Goal: Transaction & Acquisition: Book appointment/travel/reservation

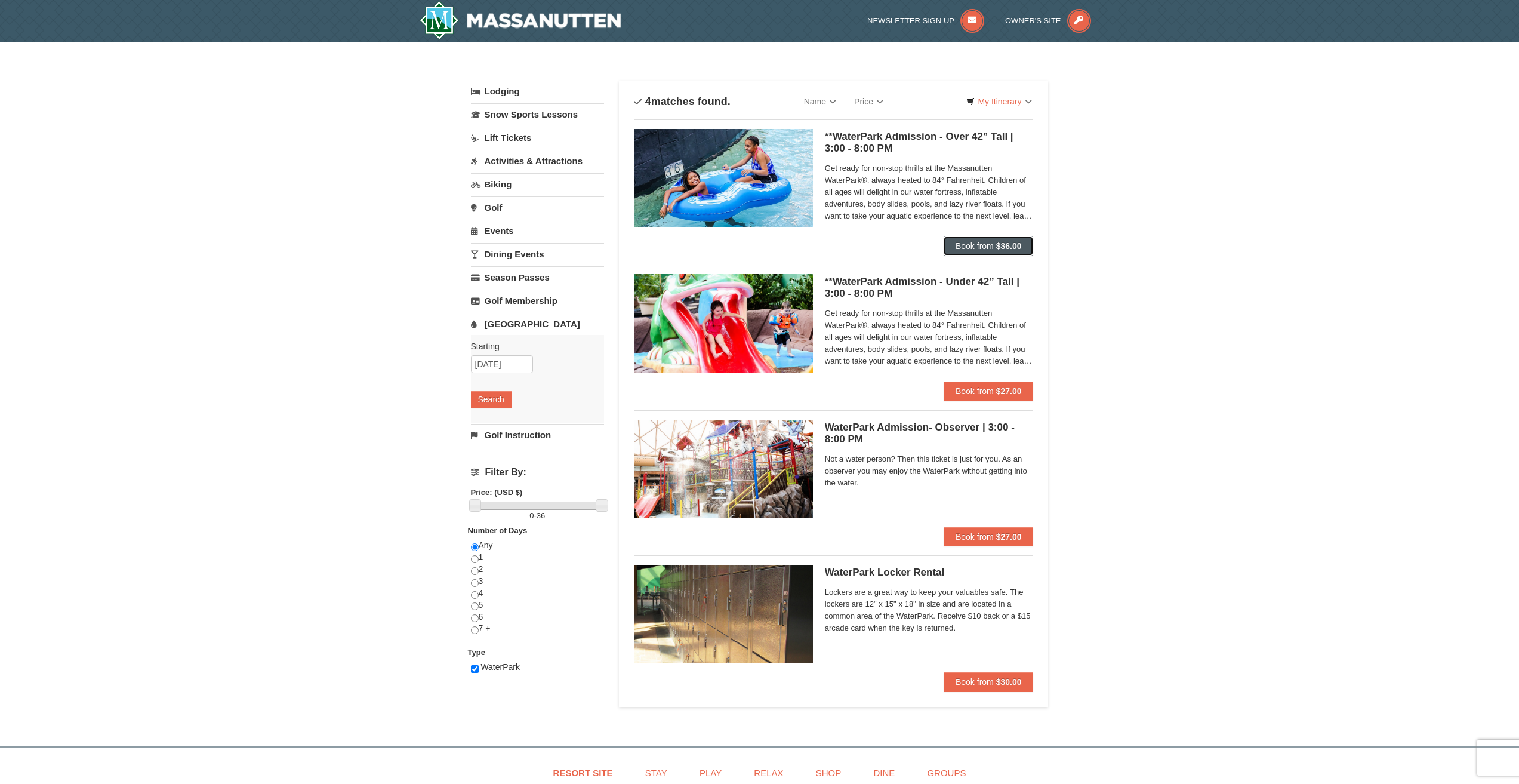
click at [975, 242] on span "Book from" at bounding box center [974, 245] width 38 height 9
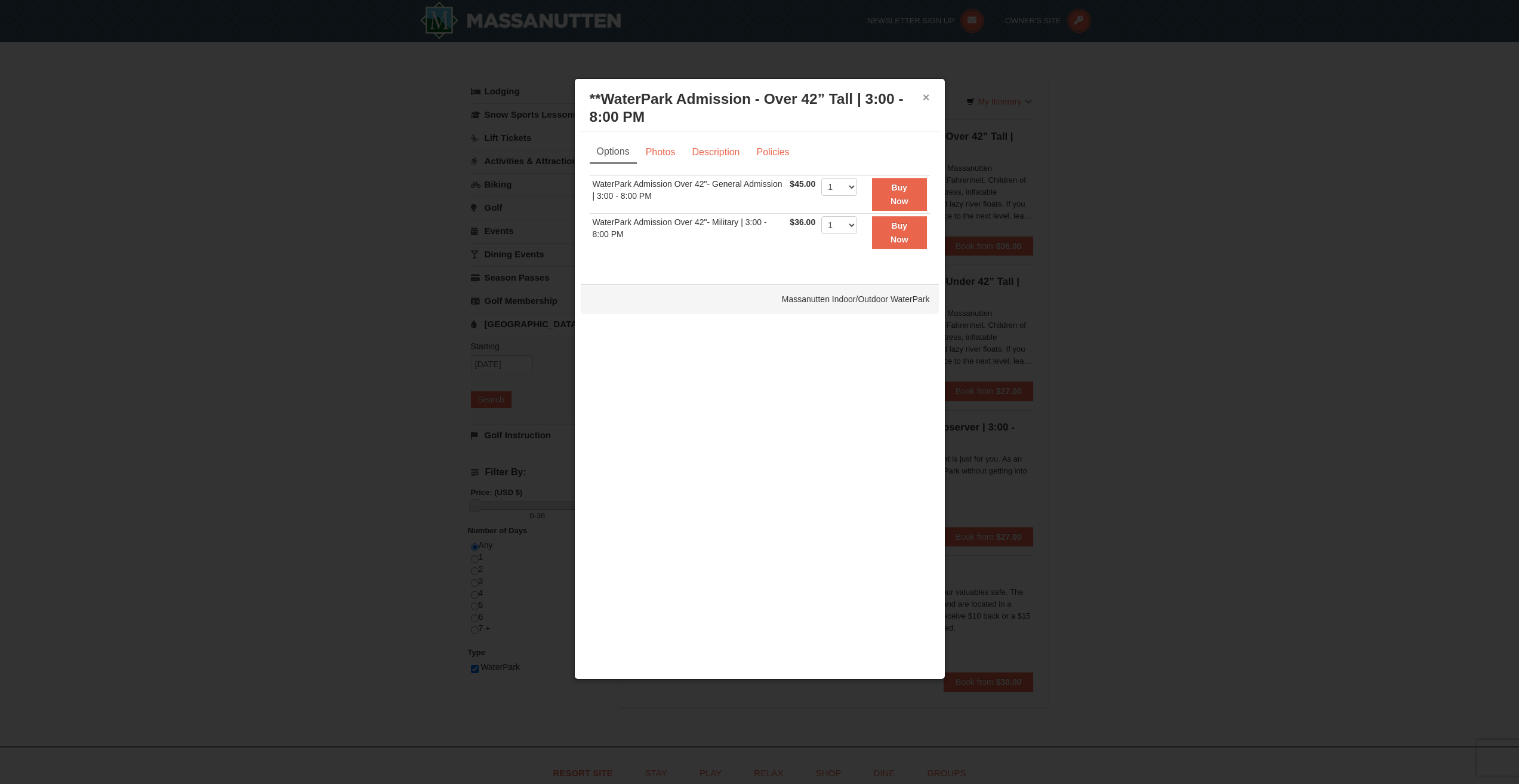
click at [926, 98] on button "×" at bounding box center [926, 97] width 7 height 12
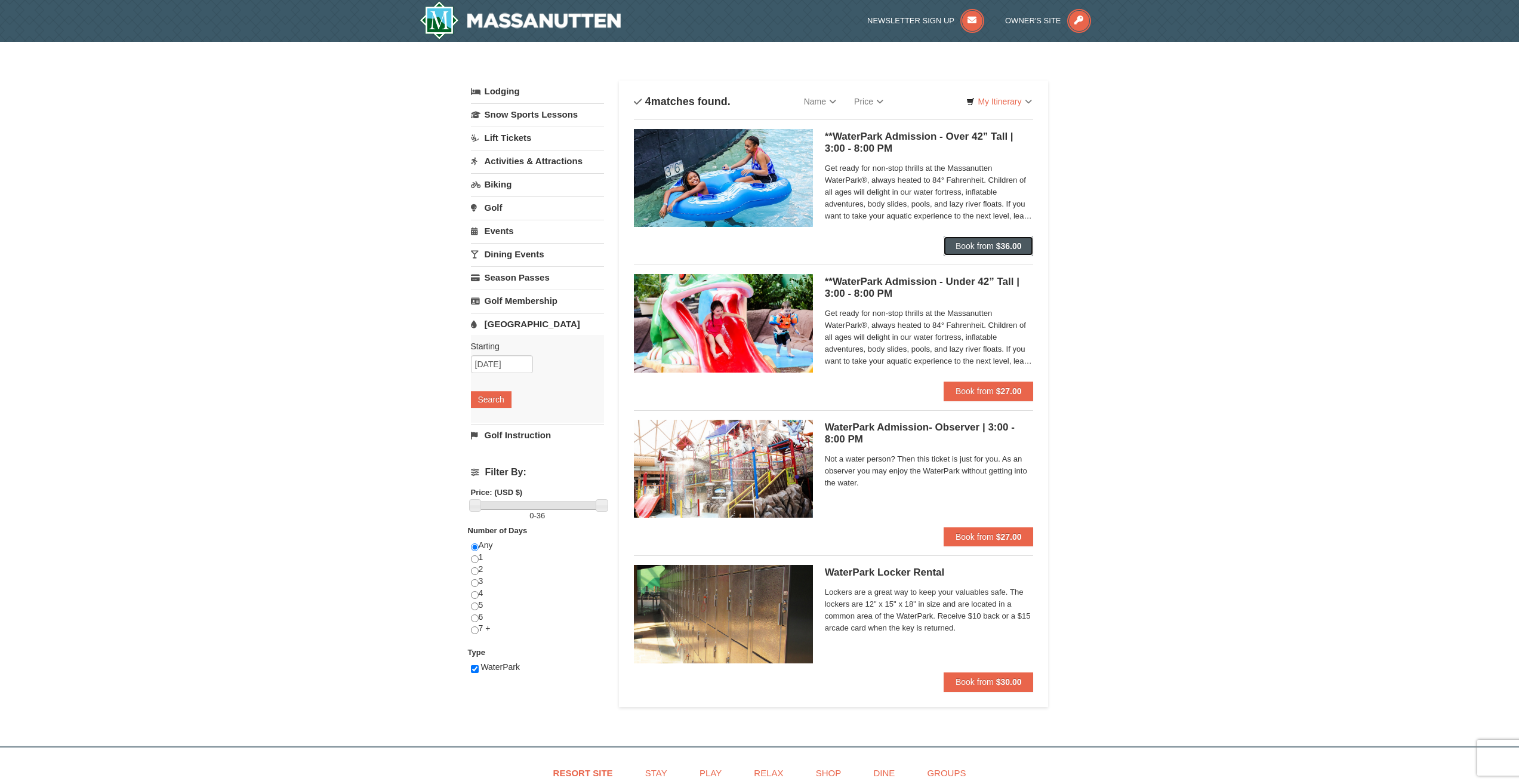
click at [1003, 243] on strong "$36.00" at bounding box center [1009, 245] width 26 height 9
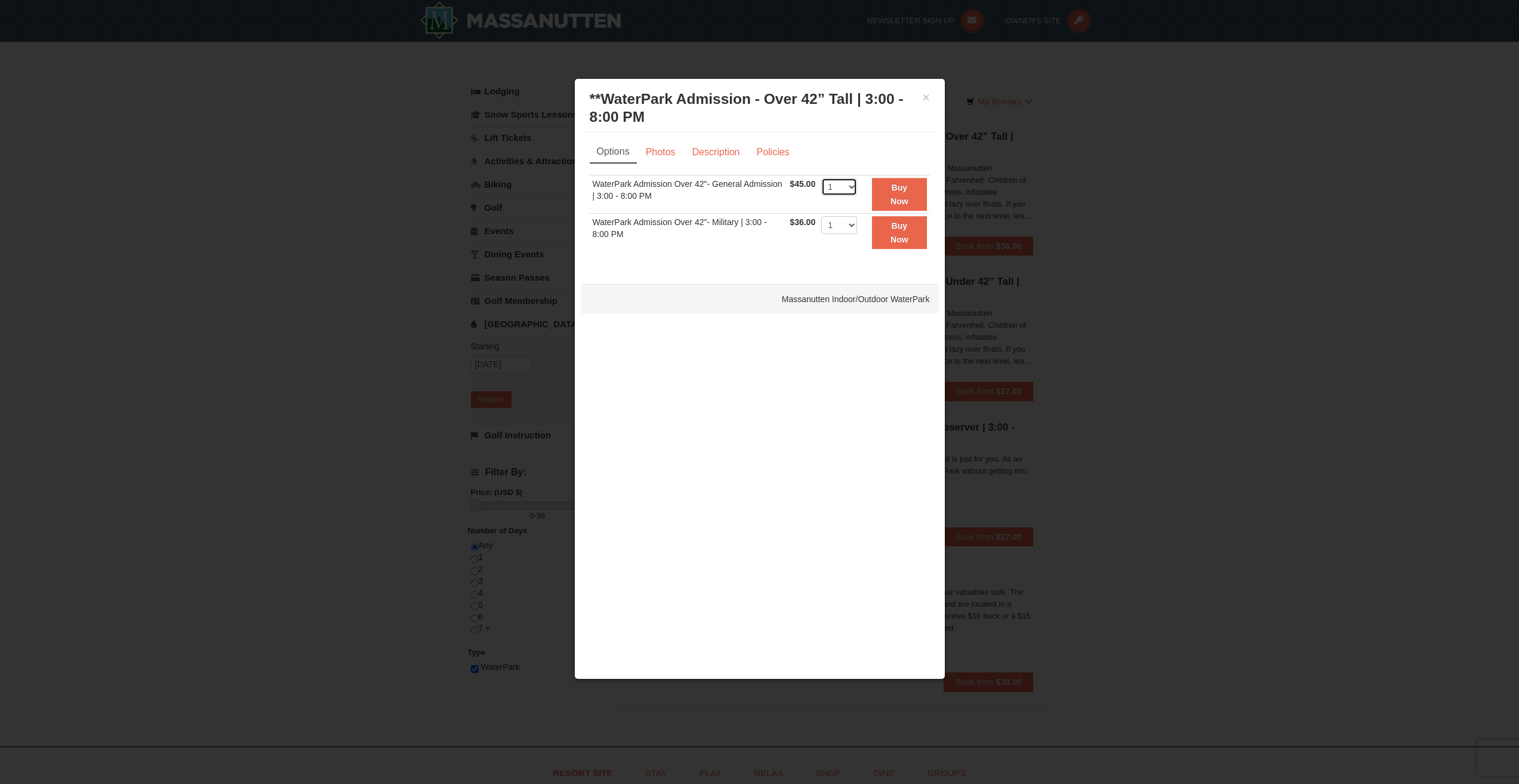
click at [844, 187] on select "1 2 3 4 5 6 7 8 9 10 11 12 13 14 15 16 17 18 19 20 21 22" at bounding box center [839, 187] width 36 height 18
select select "8"
click at [821, 178] on select "1 2 3 4 5 6 7 8 9 10 11 12 13 14 15 16 17 18 19 20 21 22" at bounding box center [839, 187] width 36 height 18
click at [892, 181] on button "Buy Now" at bounding box center [898, 194] width 54 height 33
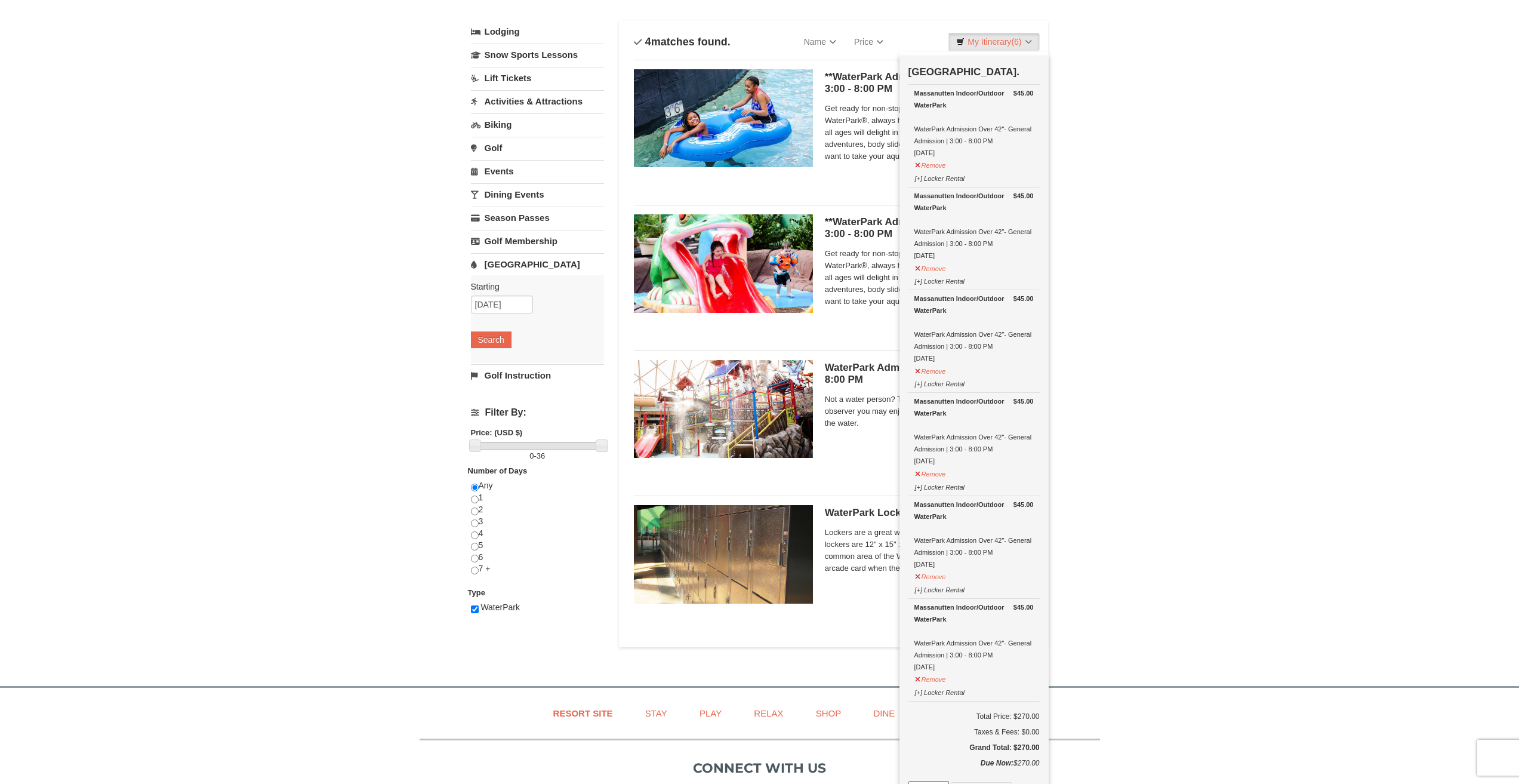
scroll to position [119, 0]
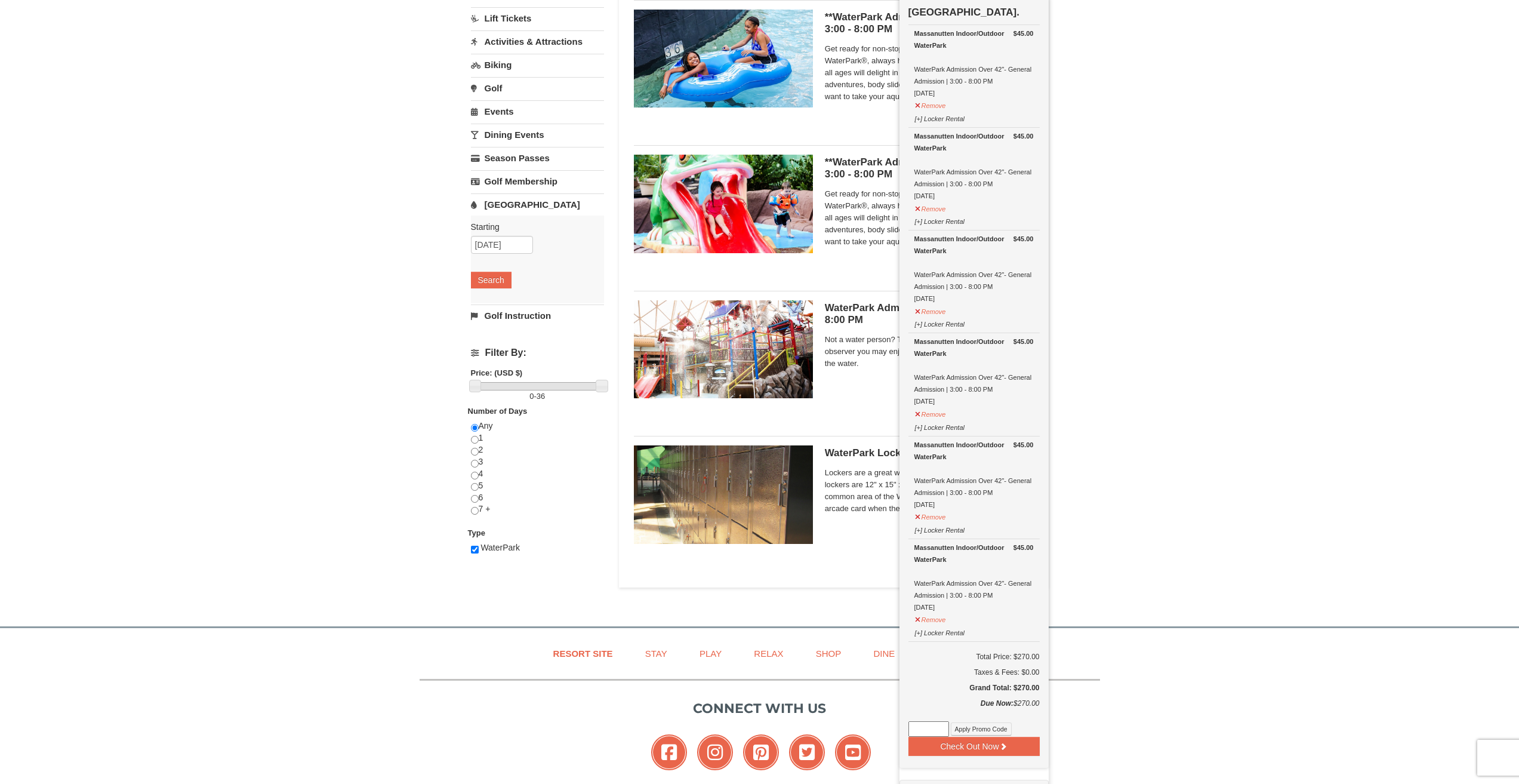
click at [1168, 401] on div "× Categories List Filter My Itinerary (6) Check Out Now Water Park Pass. $45.00…" at bounding box center [759, 268] width 1519 height 692
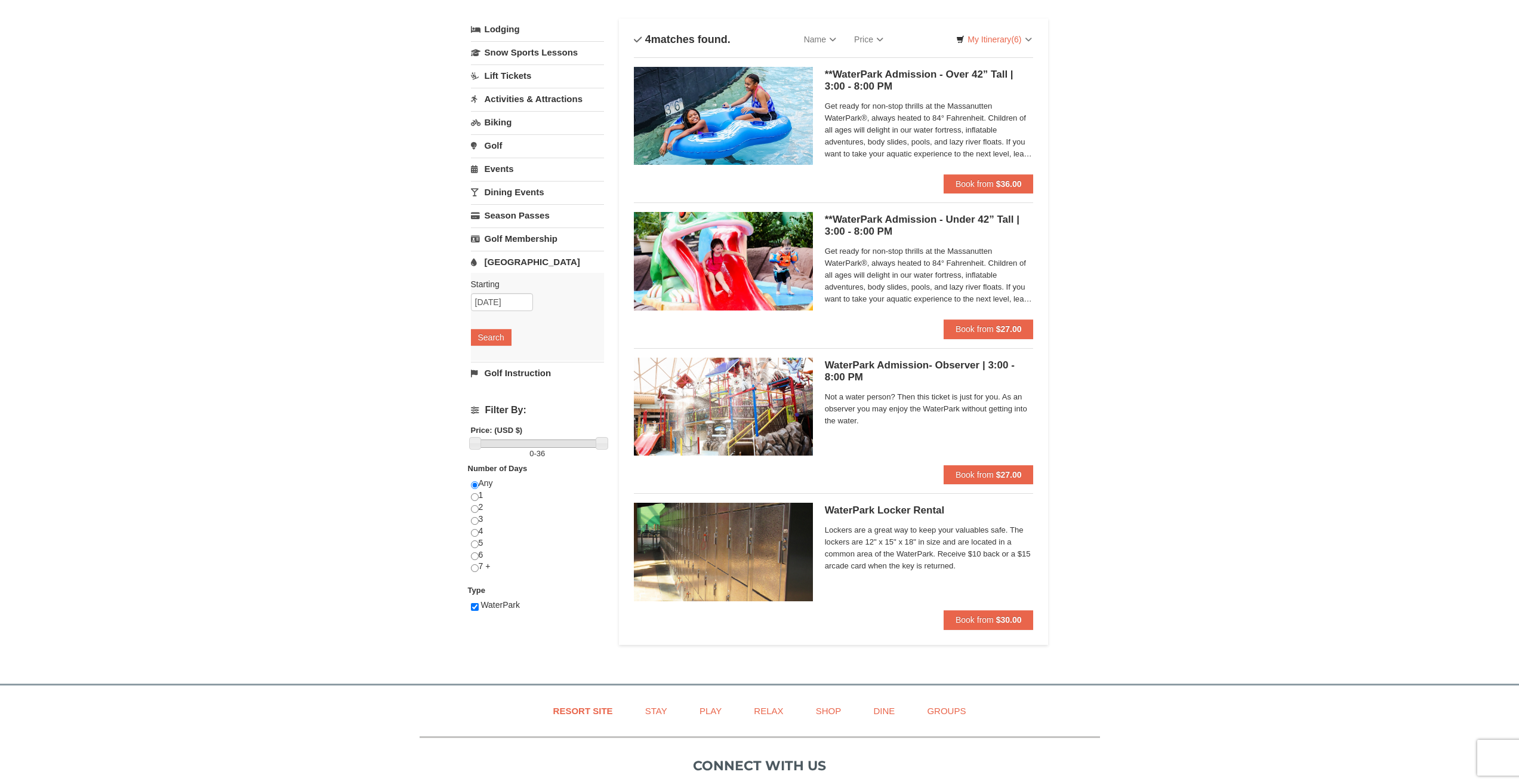
scroll to position [0, 0]
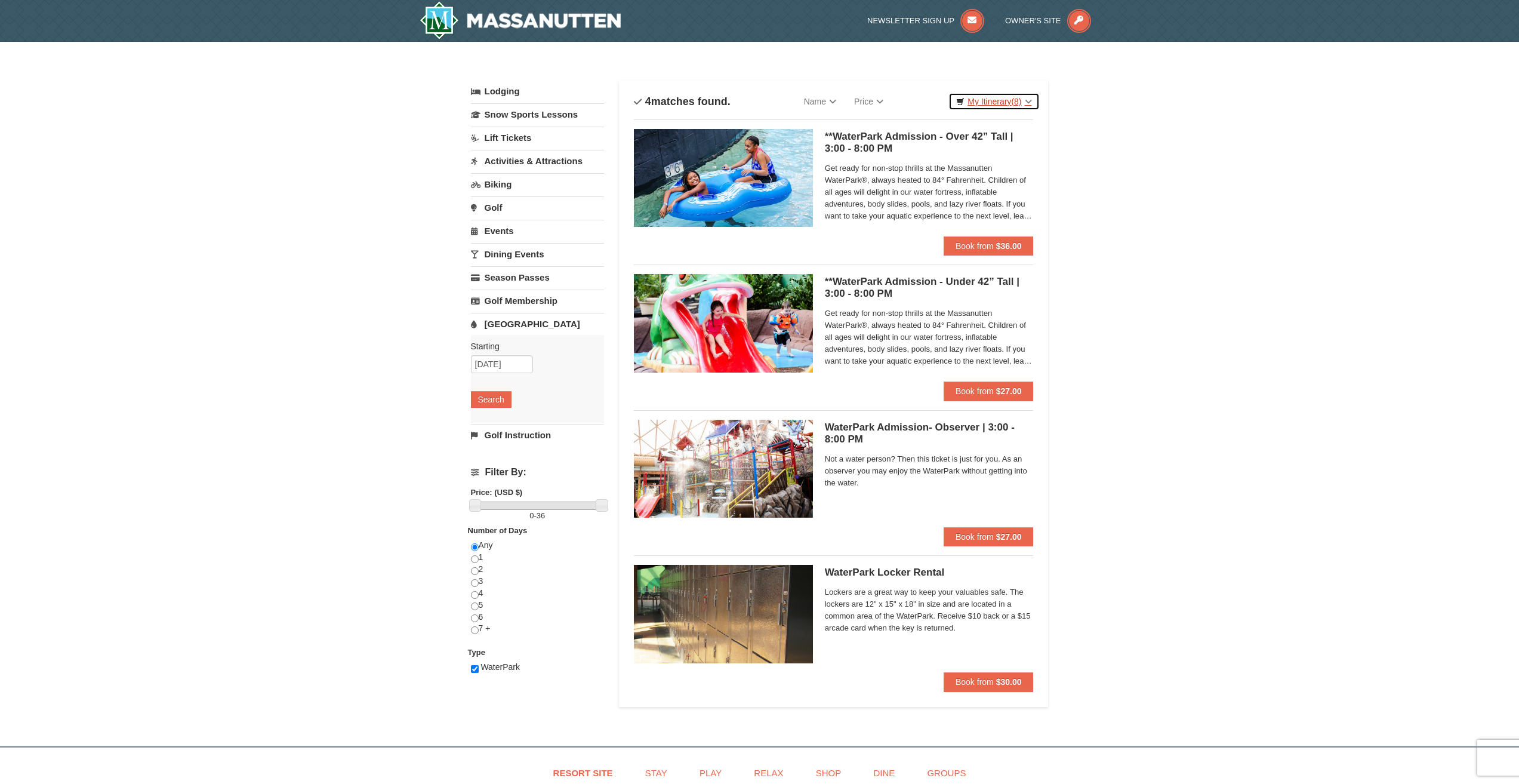
click at [1027, 101] on link "My Itinerary (8)" at bounding box center [994, 101] width 91 height 18
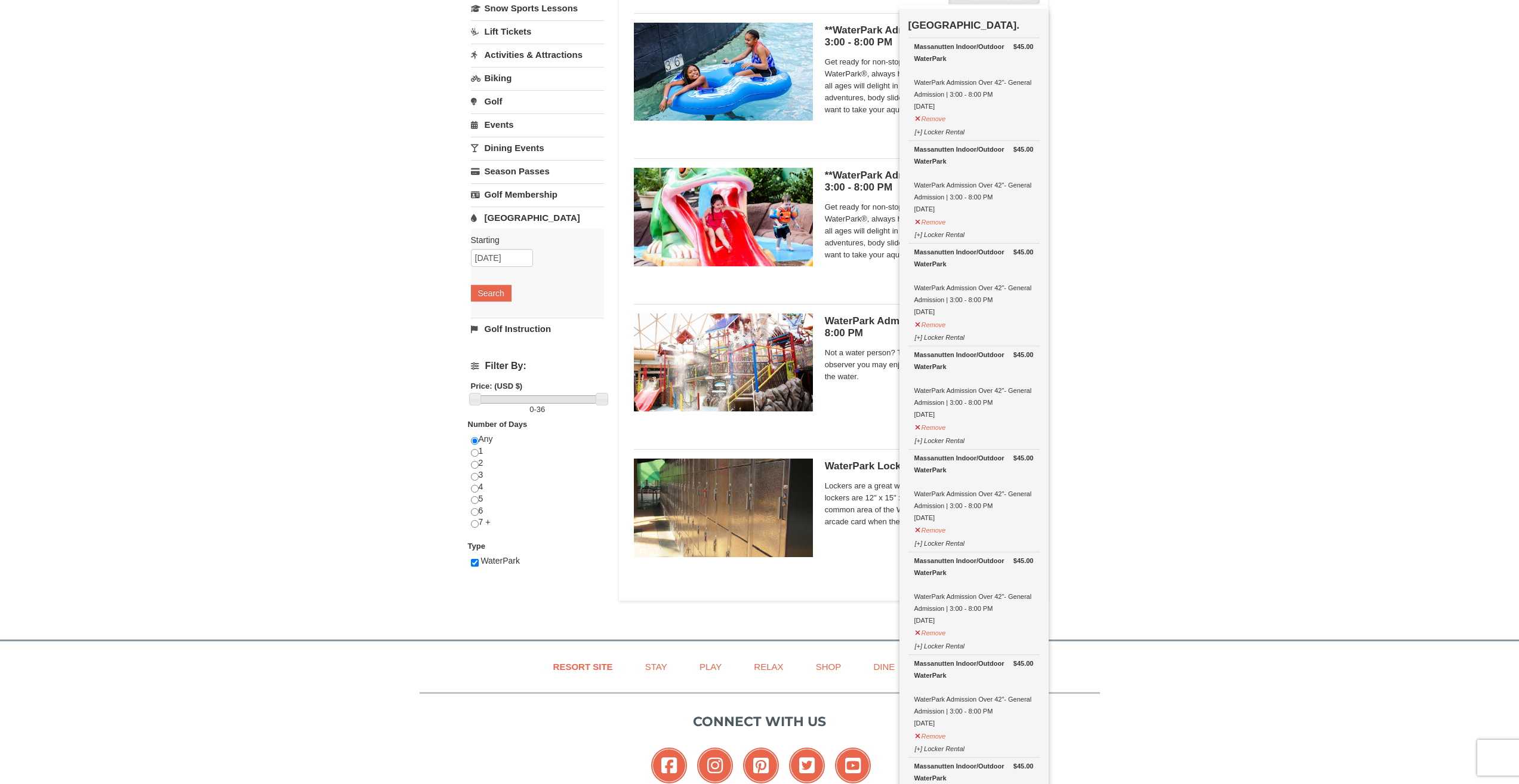
scroll to position [370, 0]
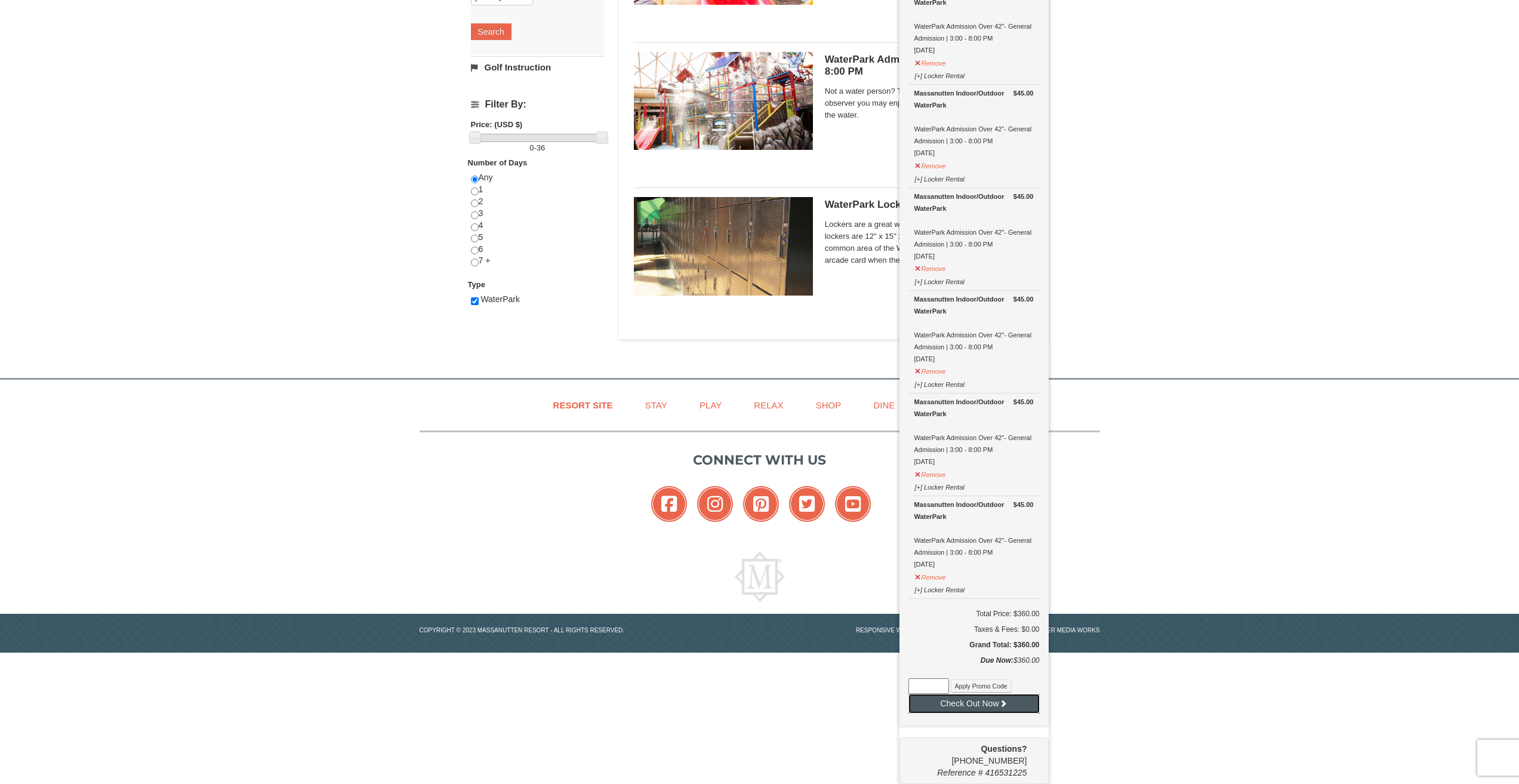
click at [982, 704] on button "Check Out Now" at bounding box center [974, 703] width 132 height 19
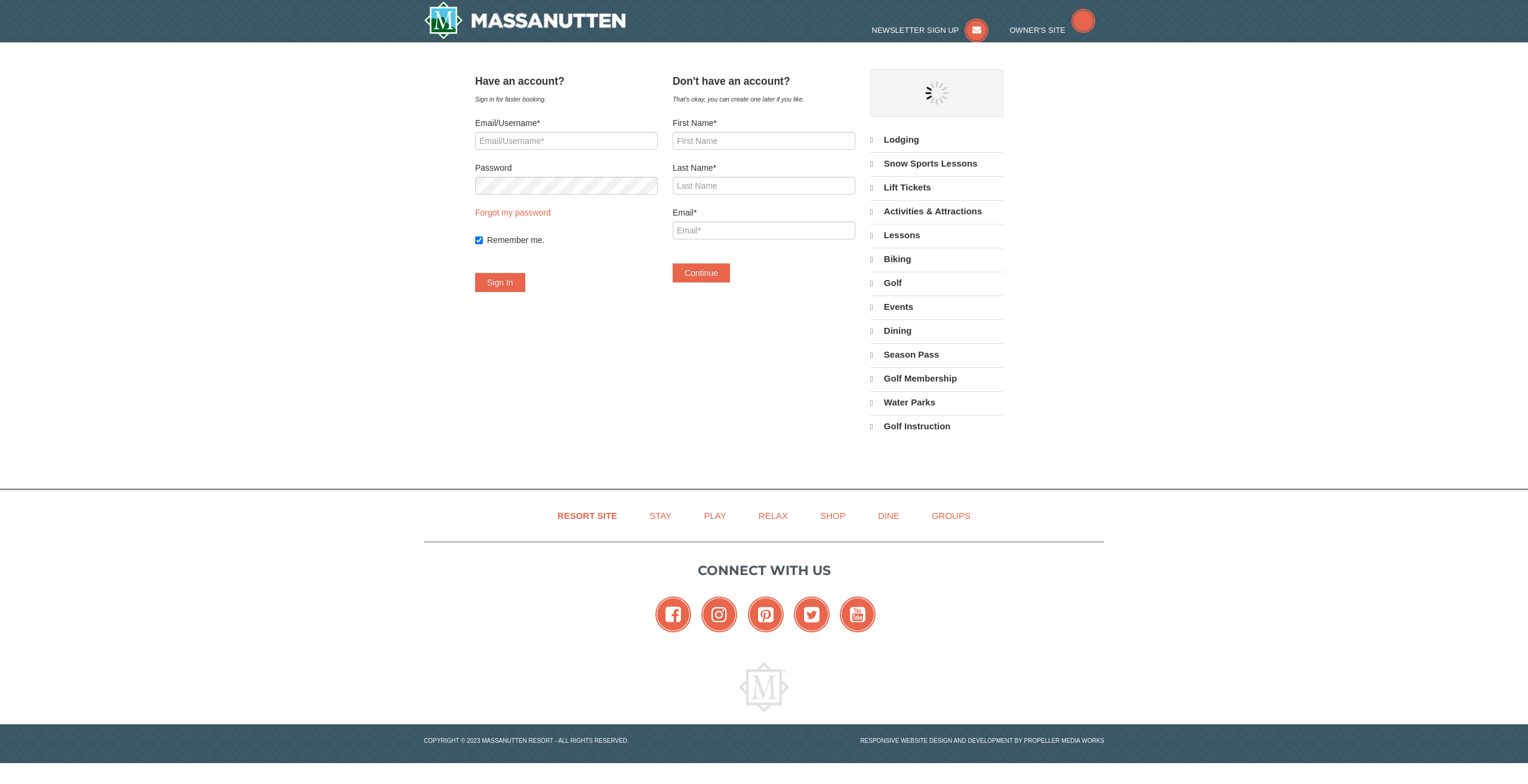
select select "10"
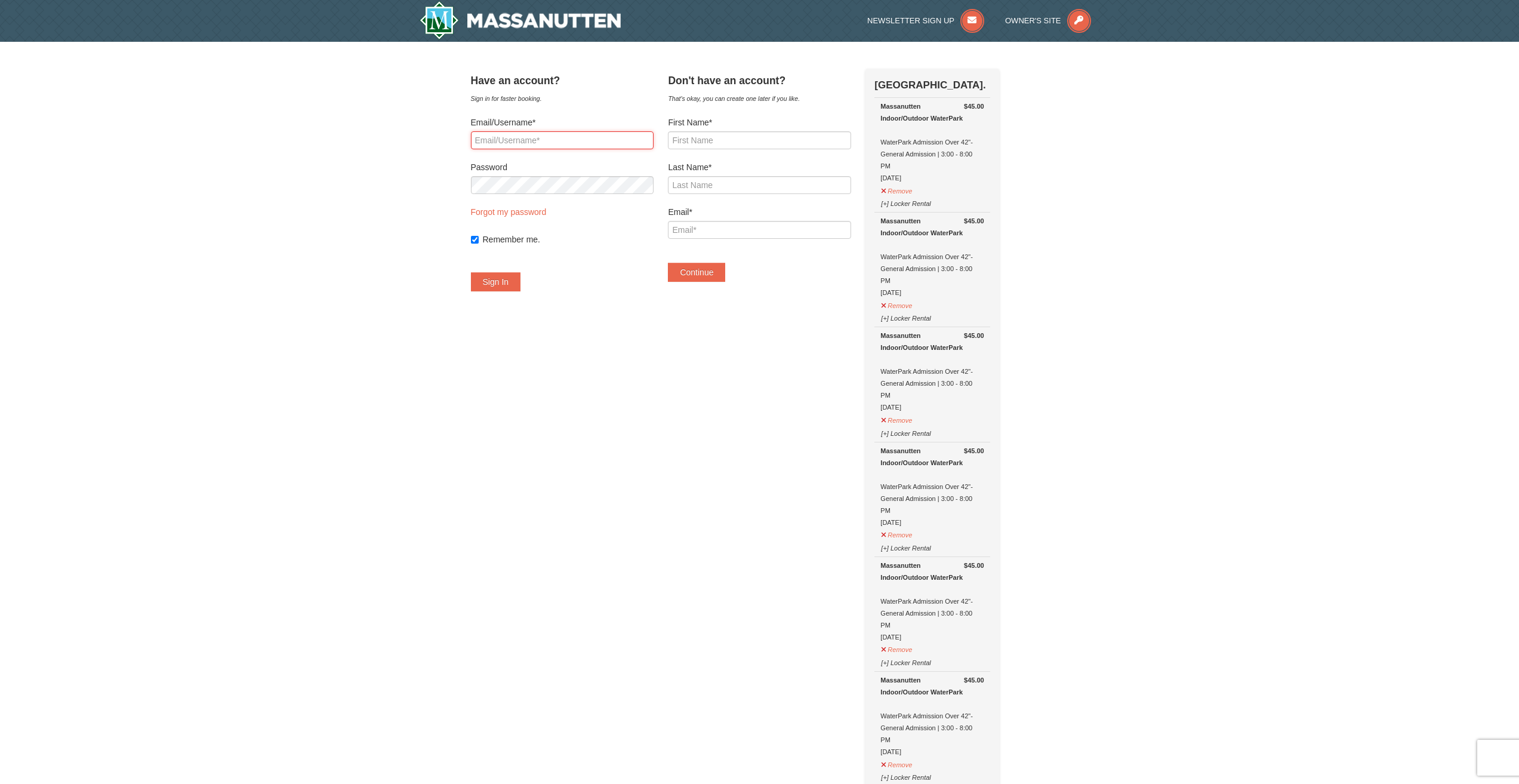
drag, startPoint x: 556, startPoint y: 142, endPoint x: 634, endPoint y: 140, distance: 78.0
click at [560, 143] on input "Email/Username*" at bounding box center [562, 140] width 182 height 18
drag, startPoint x: 679, startPoint y: 139, endPoint x: 698, endPoint y: 138, distance: 19.0
click at [683, 139] on div "Have an account? Sign in for faster booking. Email/Username* Password Forgot my…" at bounding box center [760, 763] width 578 height 1390
click at [699, 138] on input "First Name*" at bounding box center [759, 140] width 182 height 18
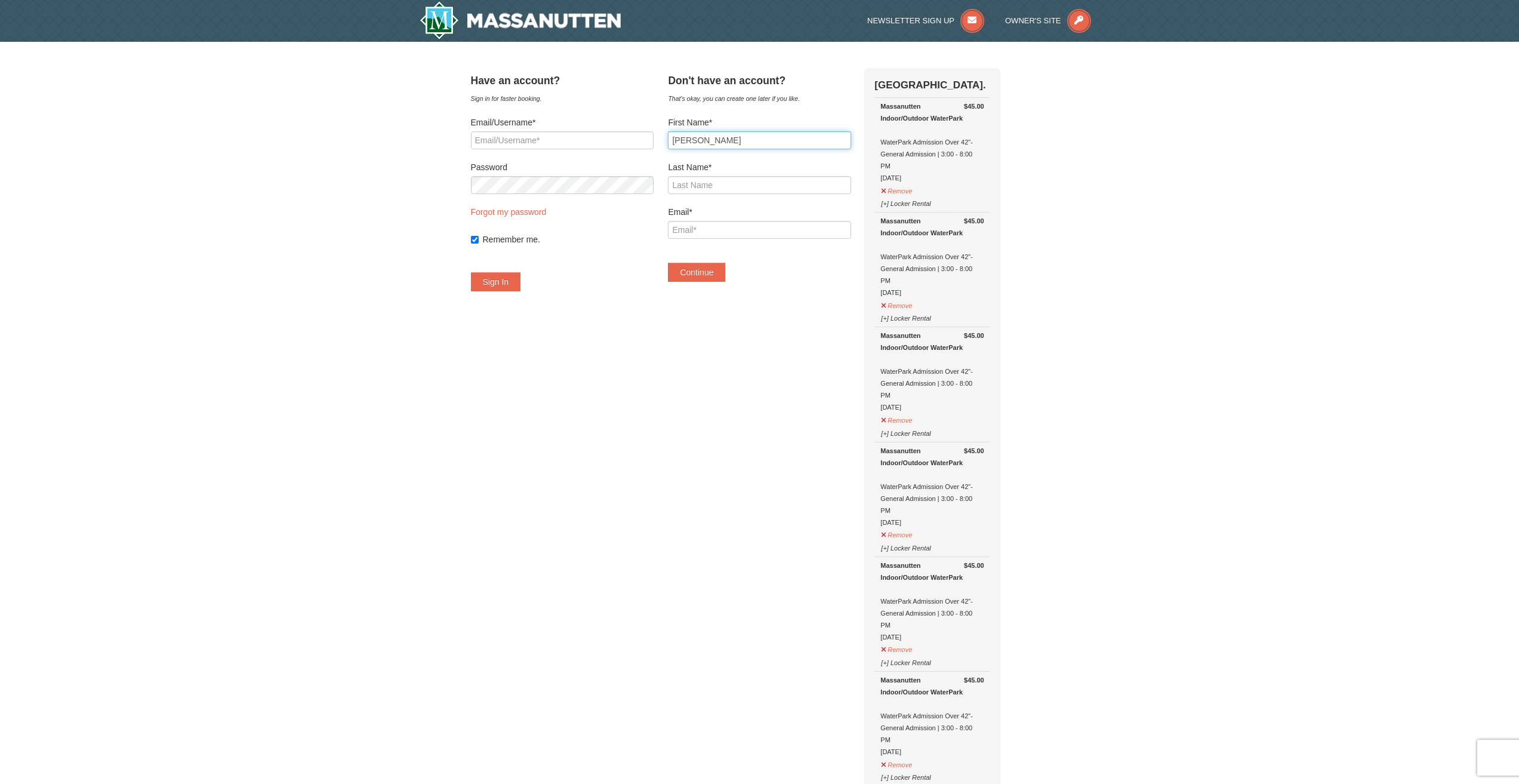
type input "tyler"
type input "simmons"
type input "tyler.simns@gmail.com"
click at [668, 262] on button "Continue" at bounding box center [696, 272] width 58 height 19
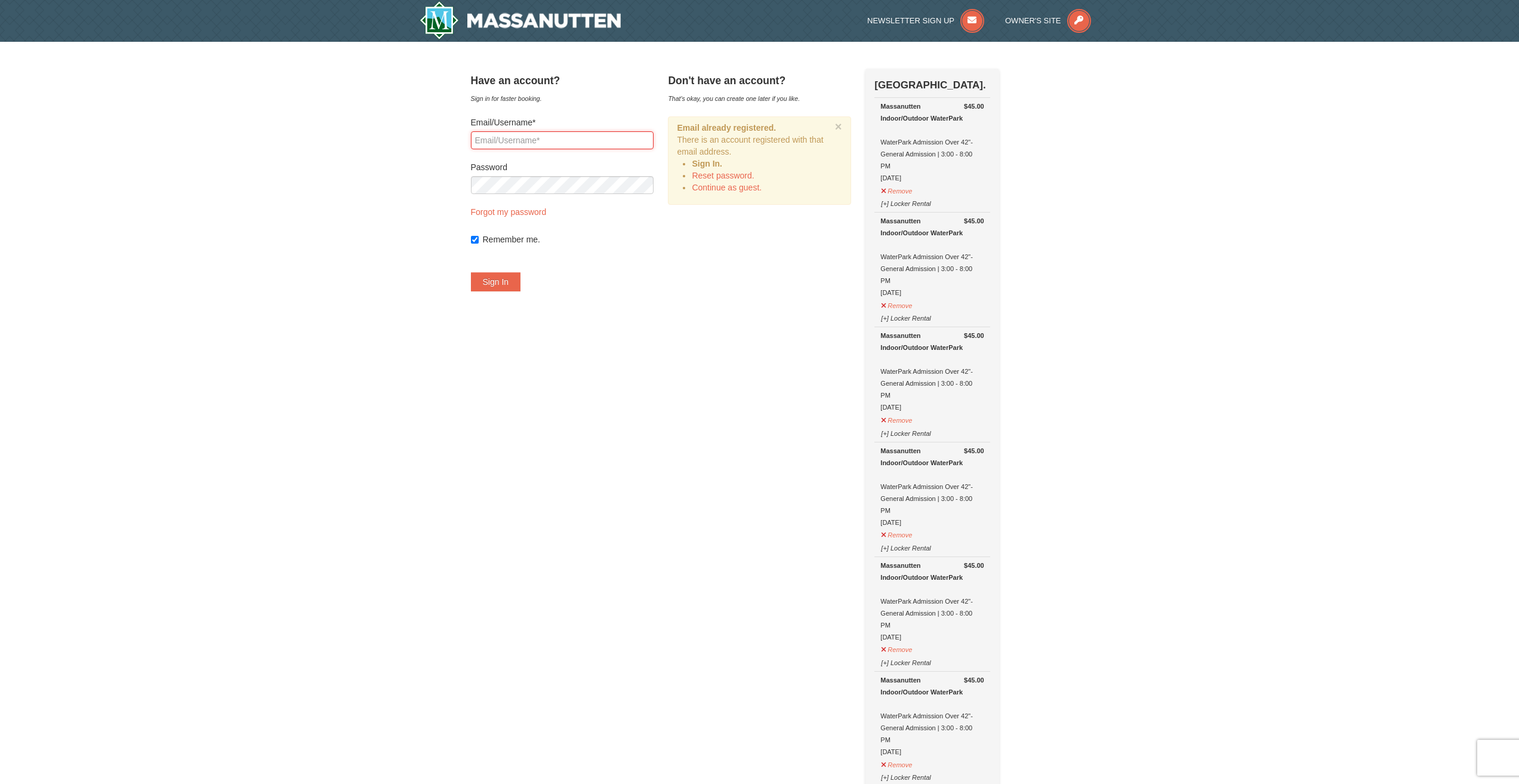
click at [561, 138] on input "Email/Username*" at bounding box center [562, 140] width 182 height 18
click at [376, 163] on div "× Have an account? Sign in for faster booking. Email/Username* Password Forgot …" at bounding box center [759, 763] width 1519 height 1443
click at [750, 174] on link "Reset password." at bounding box center [723, 175] width 62 height 9
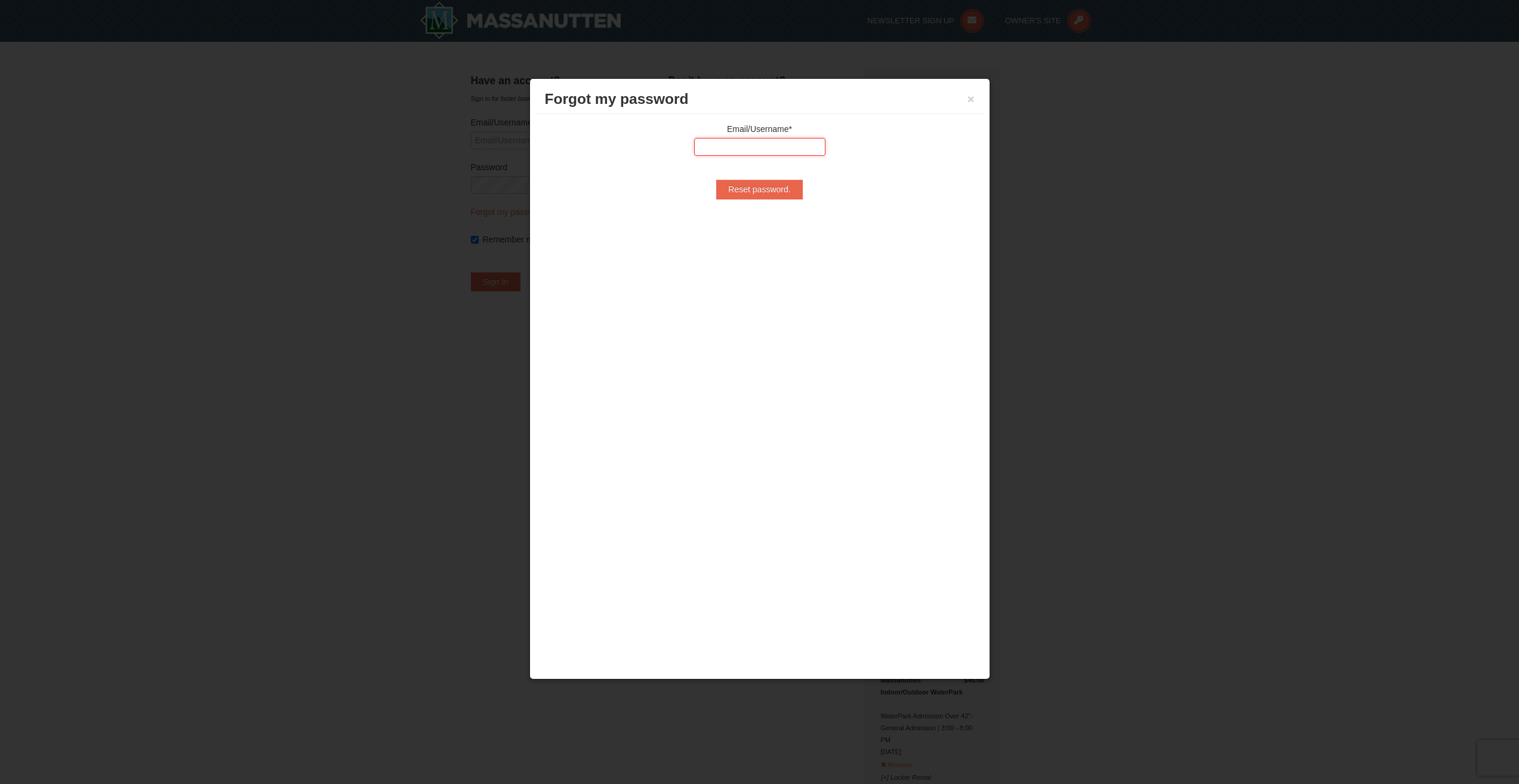
click at [774, 147] on input "text" at bounding box center [759, 146] width 132 height 18
type input "tyler.simns@gmail.com"
click at [780, 187] on input "Reset password." at bounding box center [759, 189] width 86 height 19
type input "Processing..."
type input "tyler.simns@gmail.com"
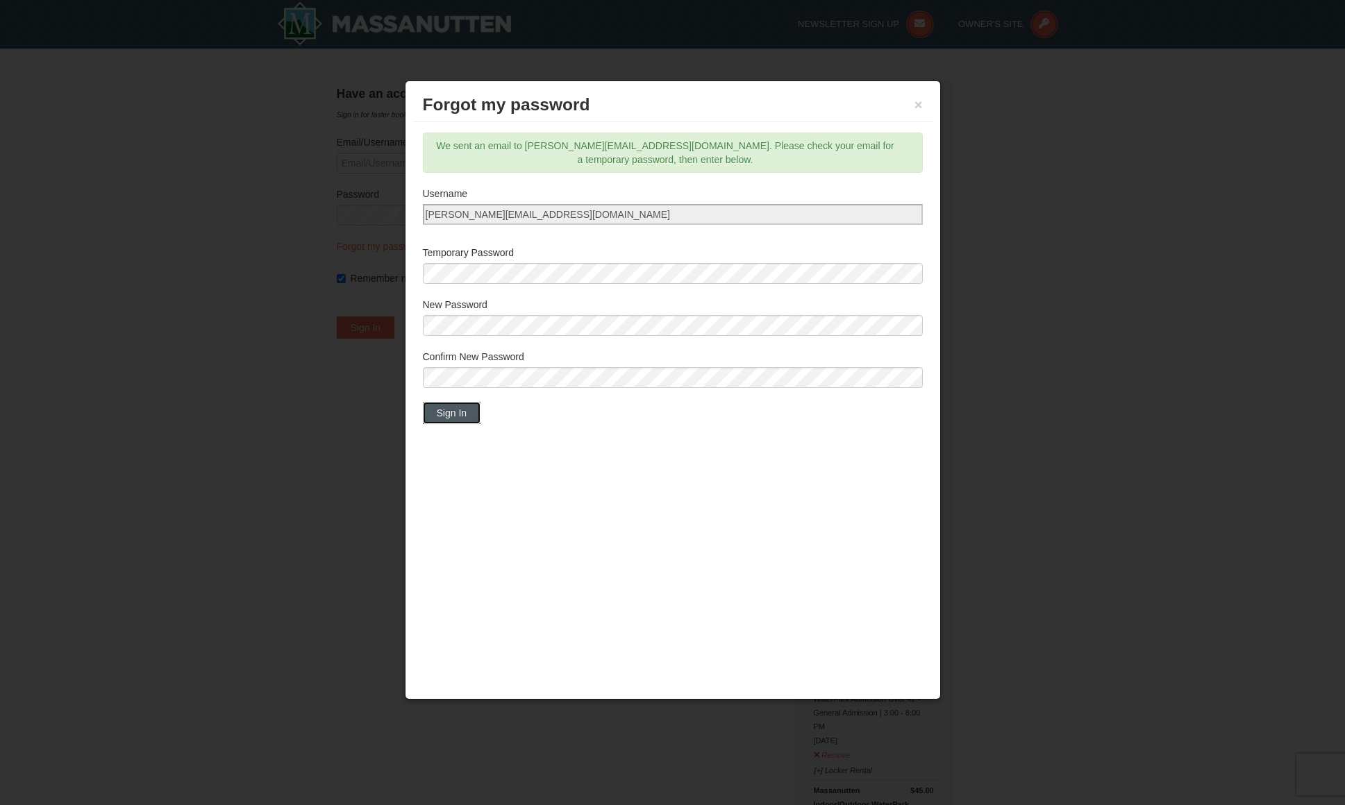
click at [461, 410] on button "Sign In" at bounding box center [452, 413] width 58 height 22
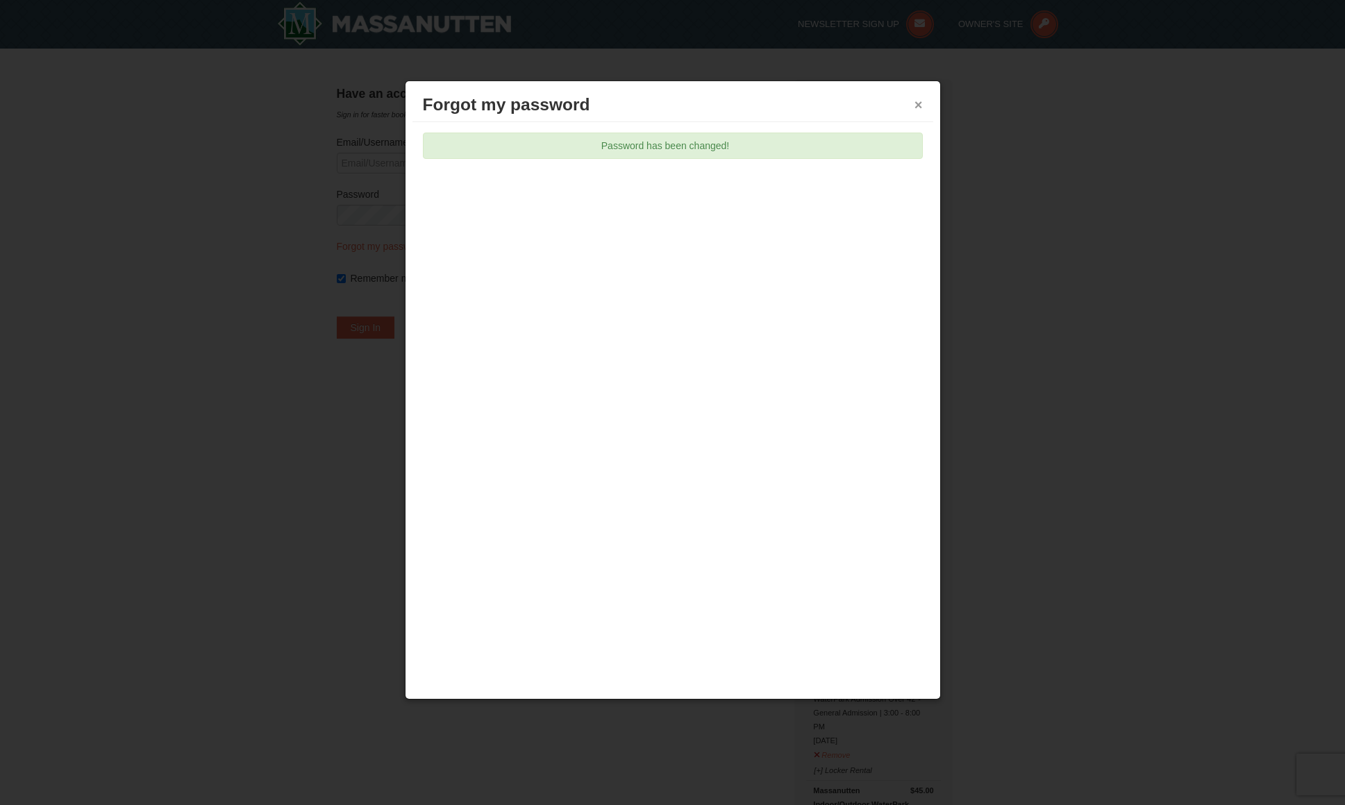
drag, startPoint x: 916, startPoint y: 99, endPoint x: 927, endPoint y: 99, distance: 11.1
click at [918, 99] on button "×" at bounding box center [918, 105] width 8 height 14
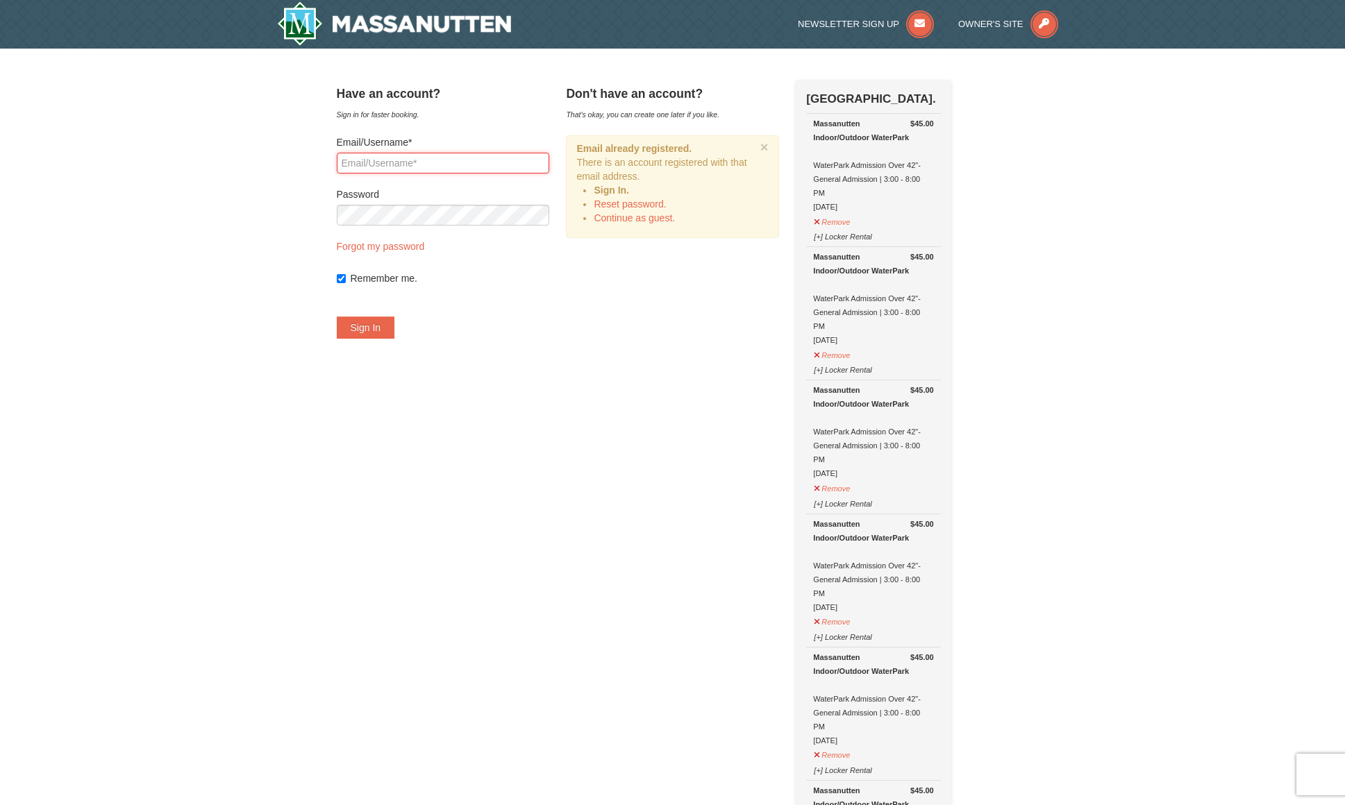
drag, startPoint x: 403, startPoint y: 165, endPoint x: 412, endPoint y: 172, distance: 11.4
click at [403, 165] on input "Email/Username*" at bounding box center [443, 163] width 212 height 21
type input "tyler.simns@gmail.com"
click at [387, 322] on button "Sign In" at bounding box center [366, 328] width 58 height 22
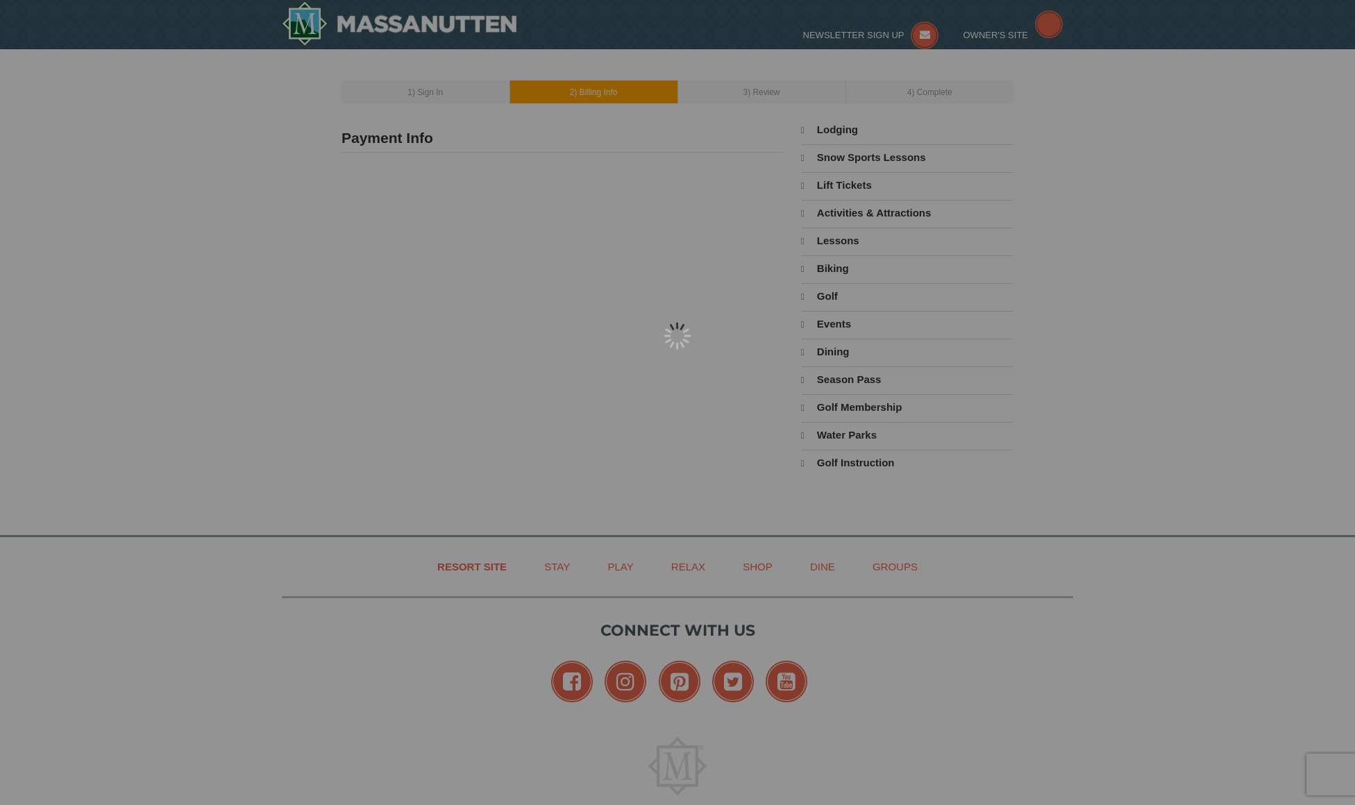
type input "3200 grey leaf drive"
type input "wilmington"
type input "28409"
type input "252"
type input "670"
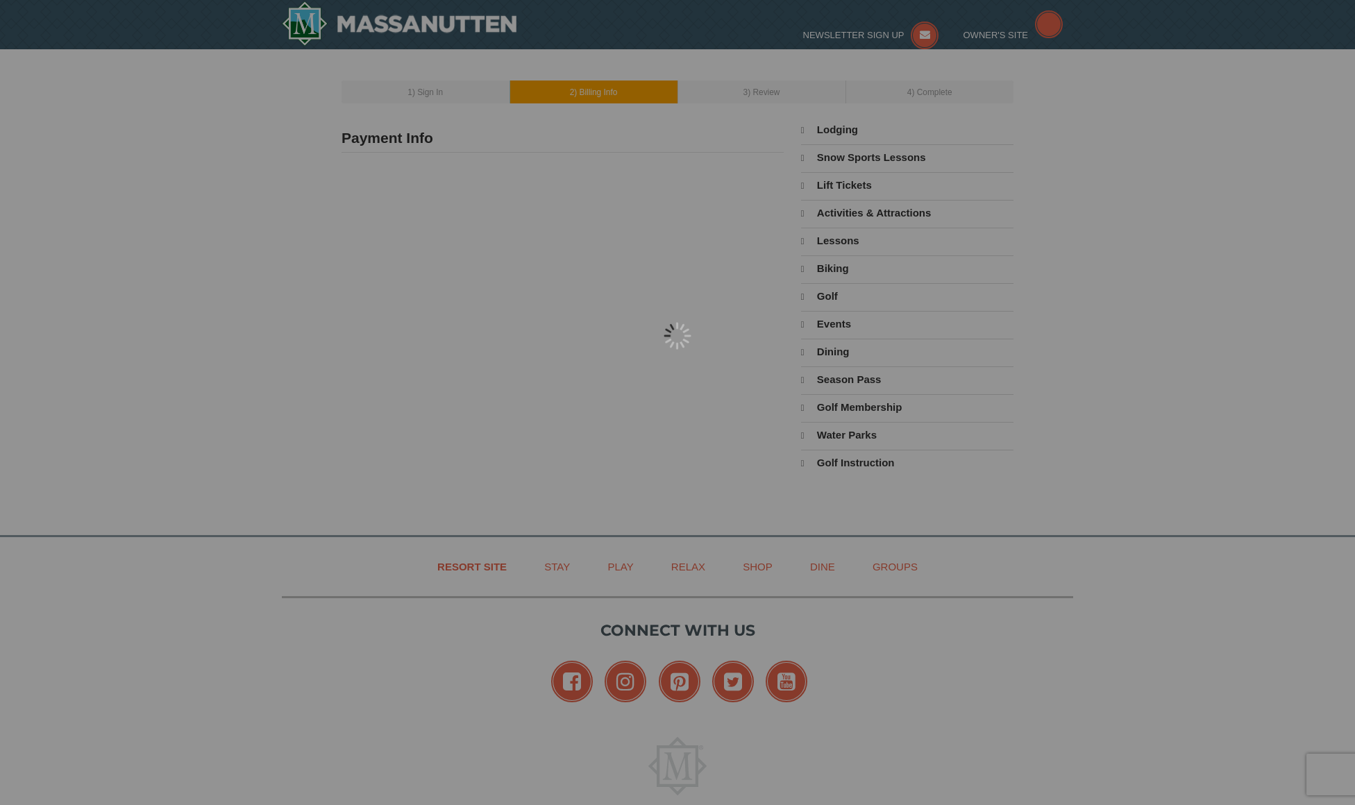
type input "7105"
type input "tyler.simns@gmail.com"
select select "NC"
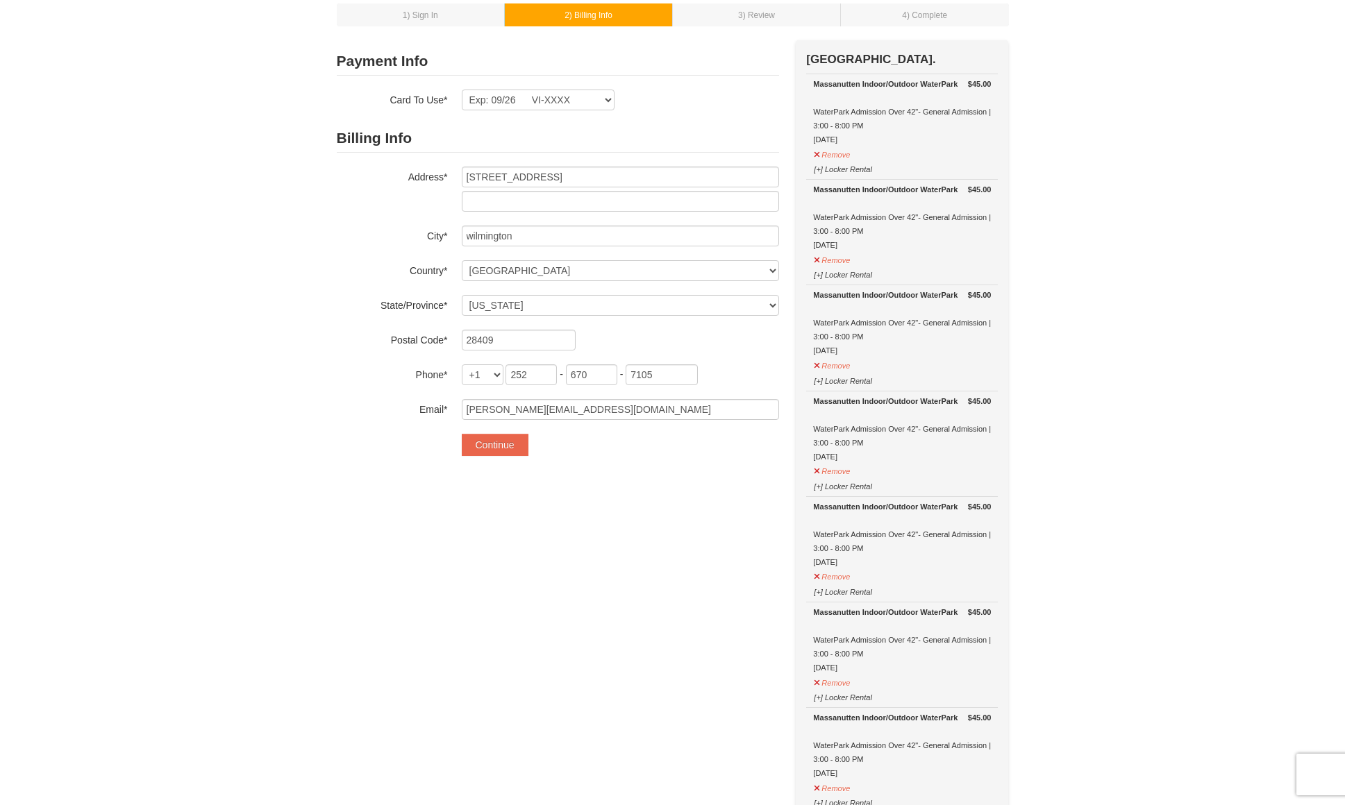
scroll to position [69, 0]
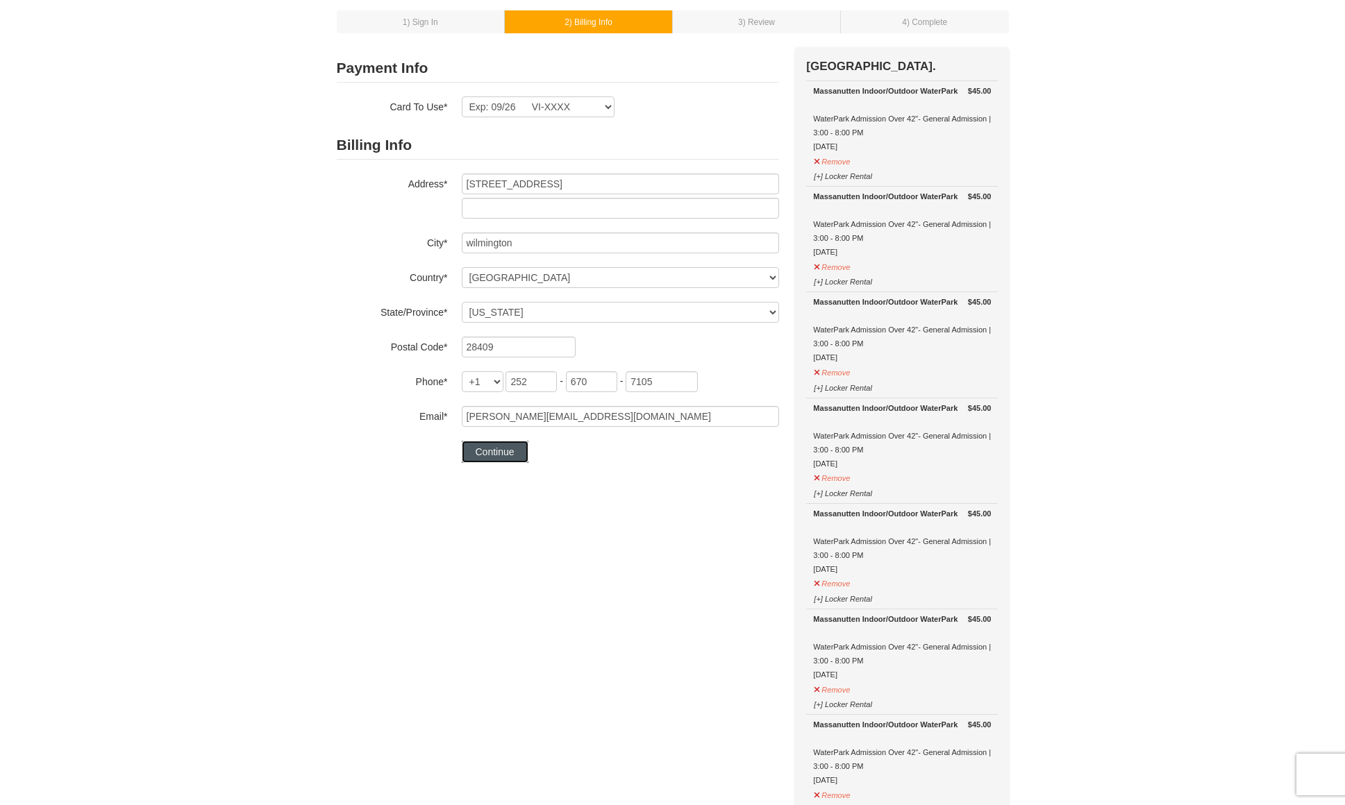
click at [491, 451] on button "Continue" at bounding box center [495, 452] width 67 height 22
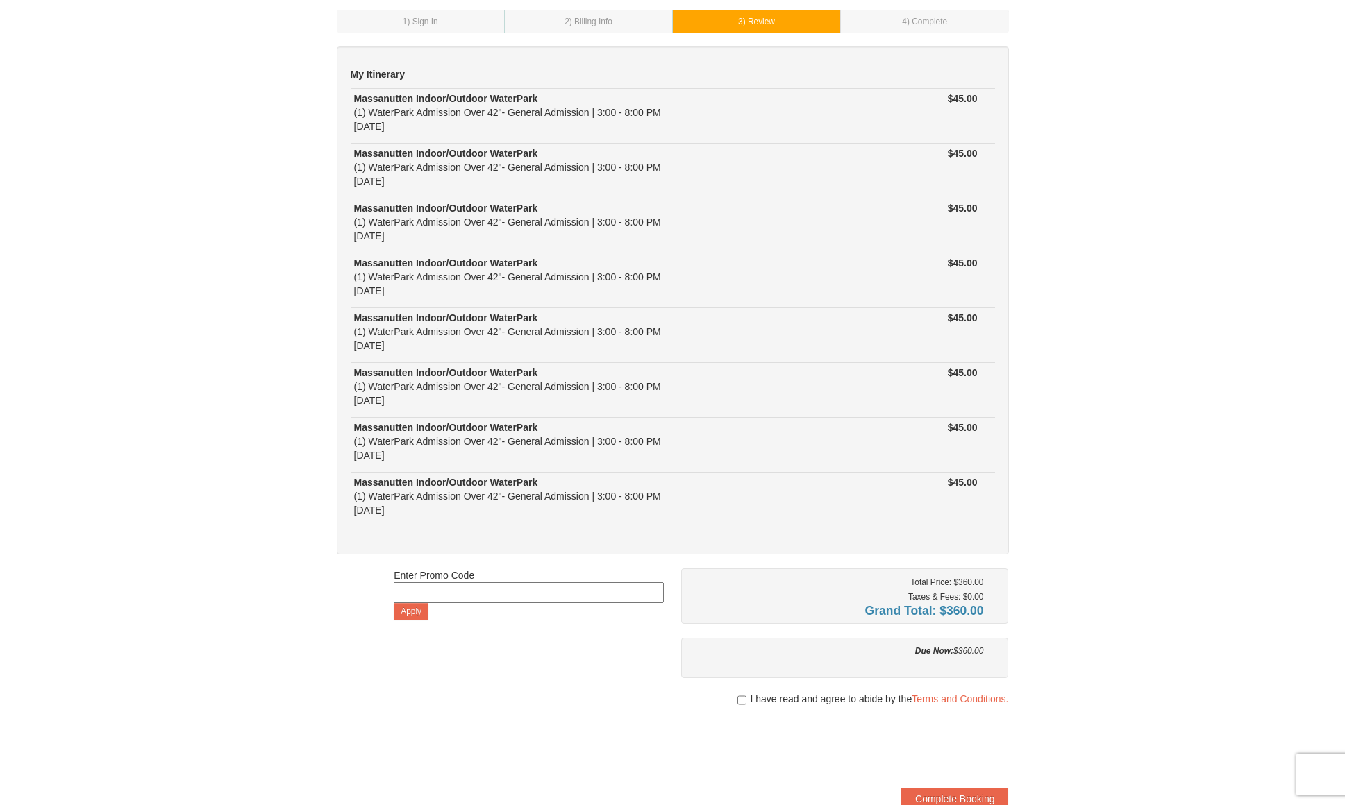
scroll to position [347, 0]
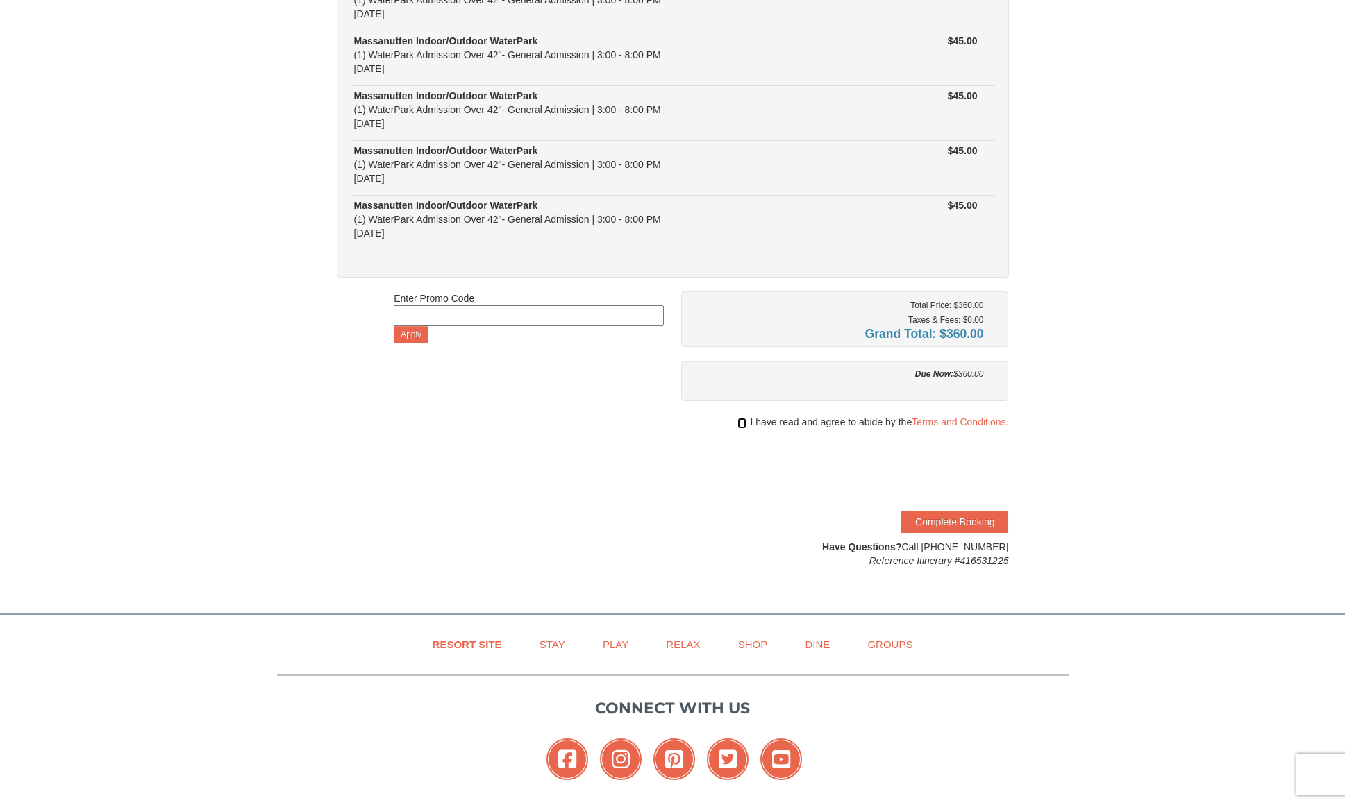
click at [737, 423] on input "checkbox" at bounding box center [741, 423] width 9 height 11
checkbox input "true"
click at [944, 520] on button "Complete Booking" at bounding box center [954, 522] width 107 height 22
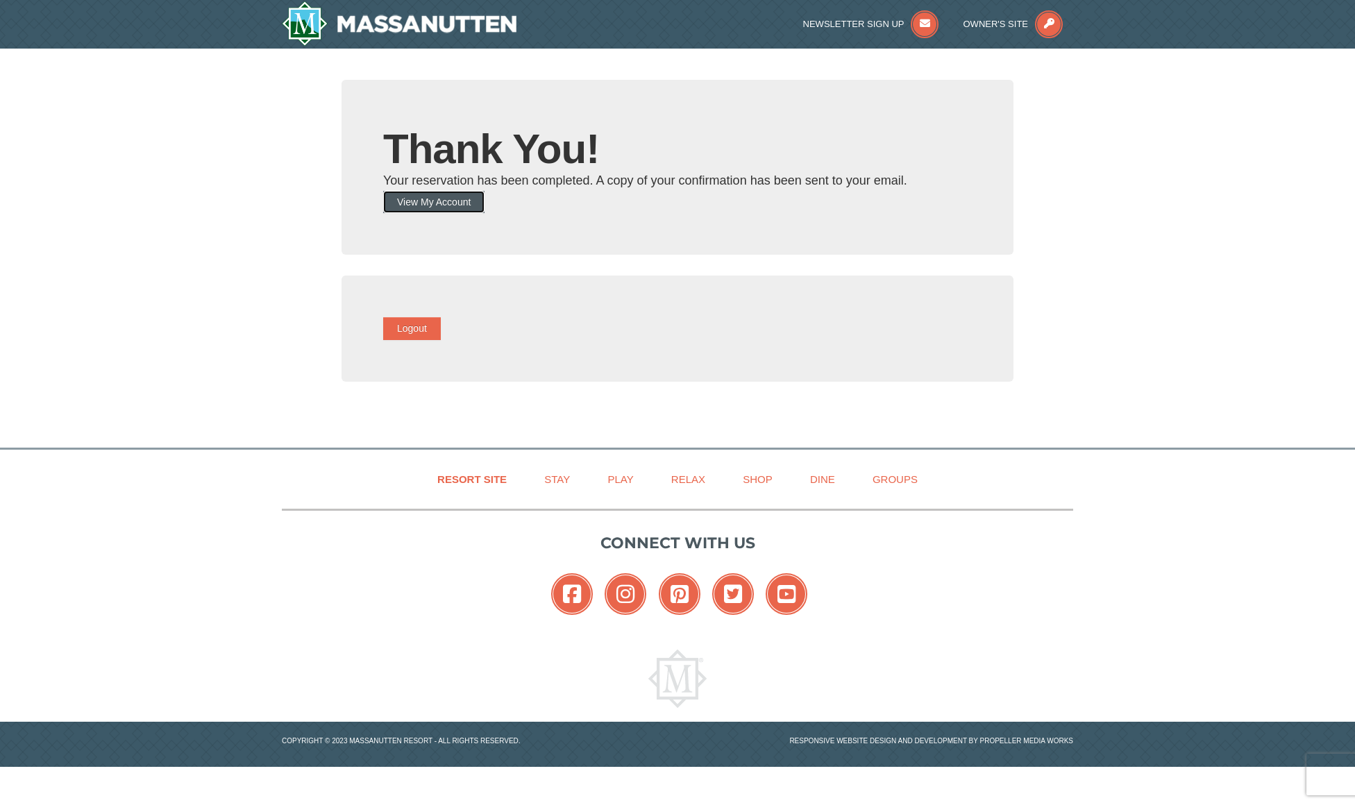
click at [463, 201] on button "View My Account" at bounding box center [433, 202] width 101 height 22
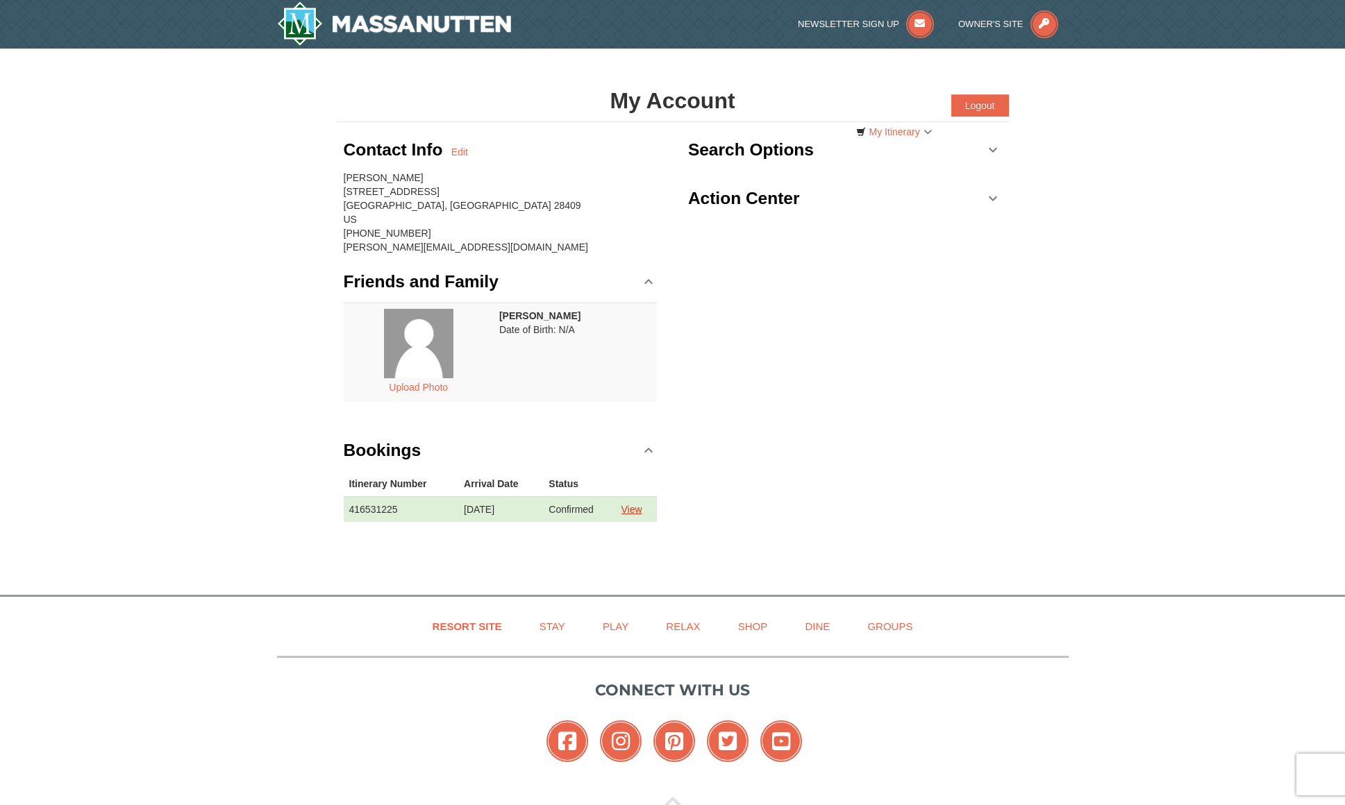
click at [640, 513] on link "View" at bounding box center [631, 509] width 21 height 11
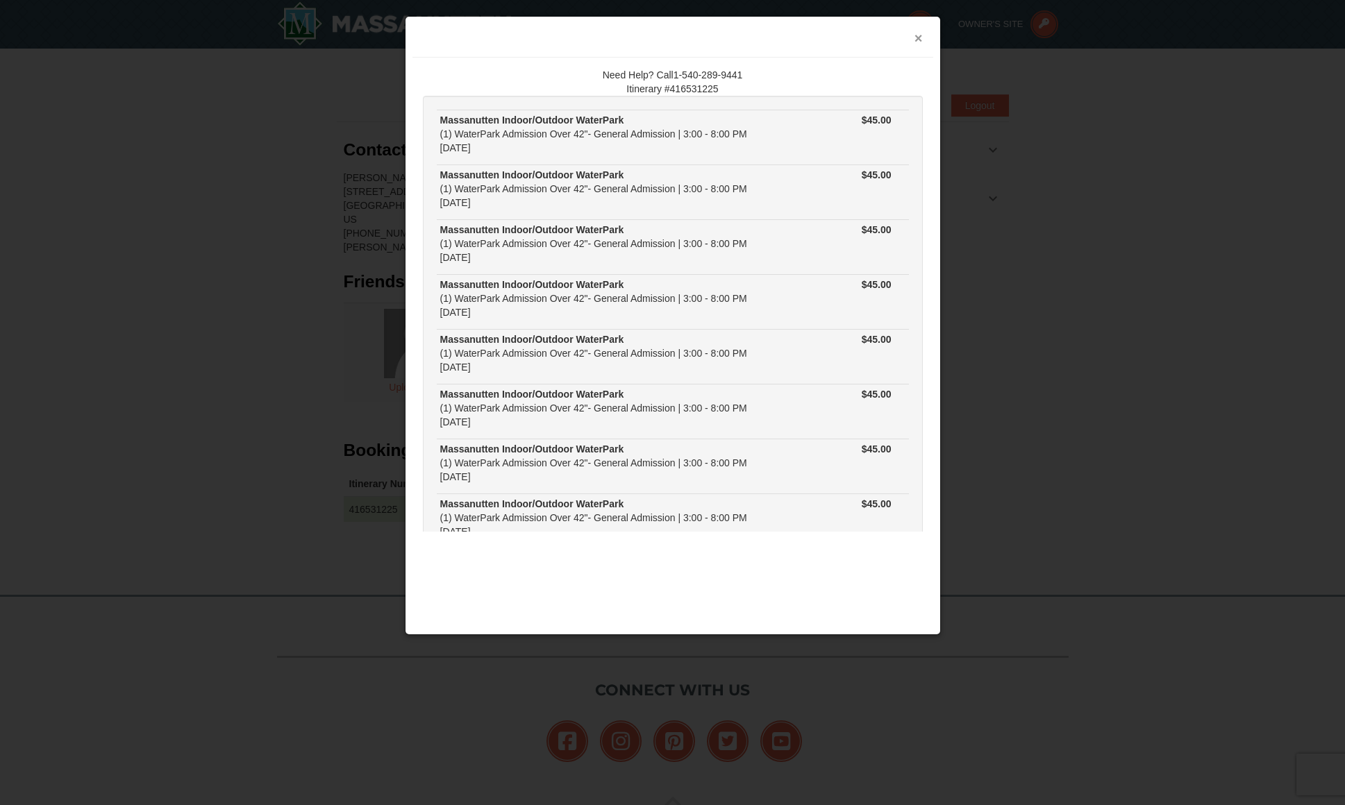
click at [918, 39] on button "×" at bounding box center [918, 38] width 8 height 14
